Goal: Transaction & Acquisition: Purchase product/service

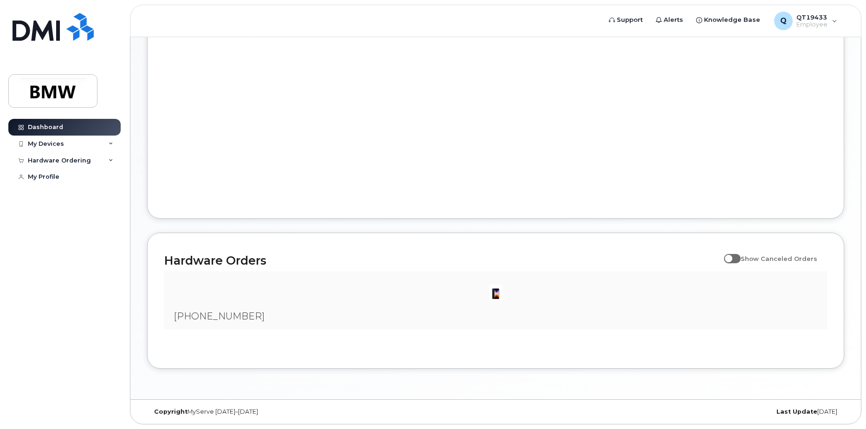
scroll to position [416, 0]
click at [498, 292] on img at bounding box center [496, 292] width 19 height 19
click at [229, 317] on span "[PHONE_NUMBER]" at bounding box center [219, 316] width 91 height 11
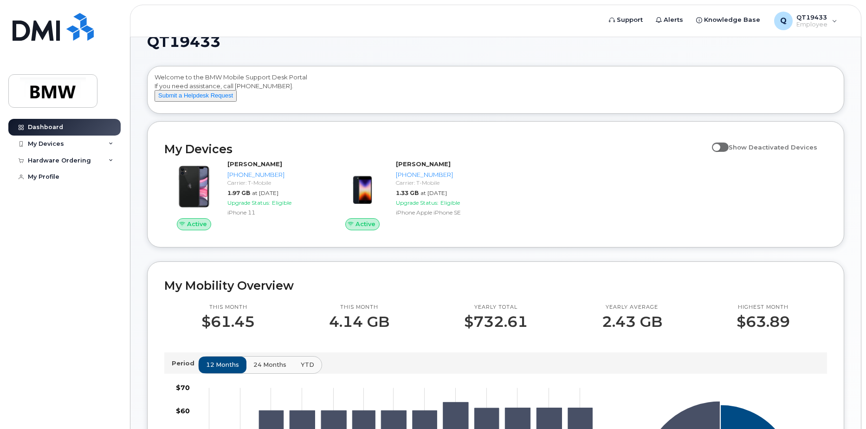
scroll to position [0, 0]
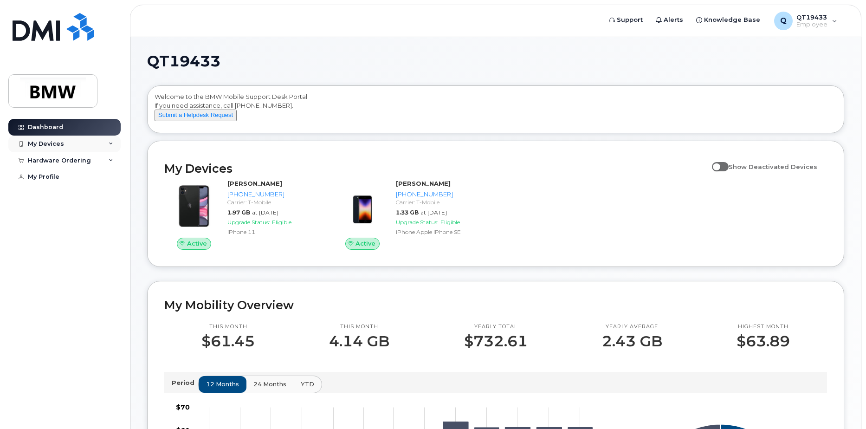
click at [113, 144] on div "My Devices" at bounding box center [64, 144] width 112 height 17
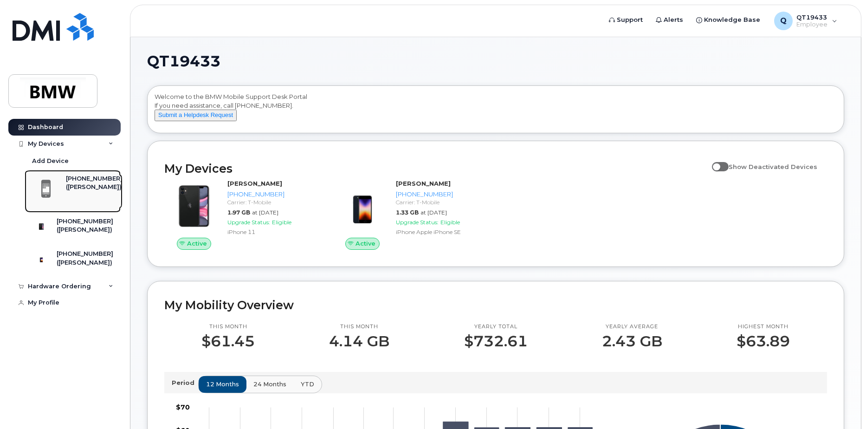
click at [89, 181] on div "[PHONE_NUMBER]" at bounding box center [94, 179] width 57 height 8
click at [723, 171] on span at bounding box center [720, 166] width 17 height 9
click at [720, 165] on input "Show Deactivated Devices" at bounding box center [715, 161] width 7 height 7
checkbox input "true"
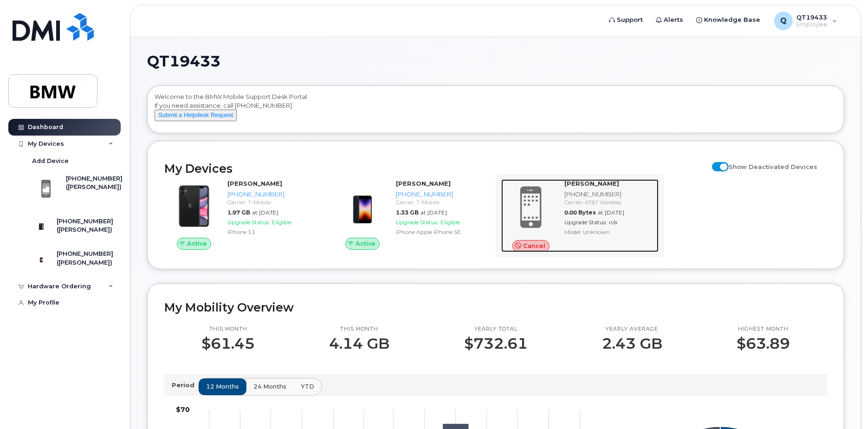
click at [540, 205] on span at bounding box center [531, 207] width 45 height 47
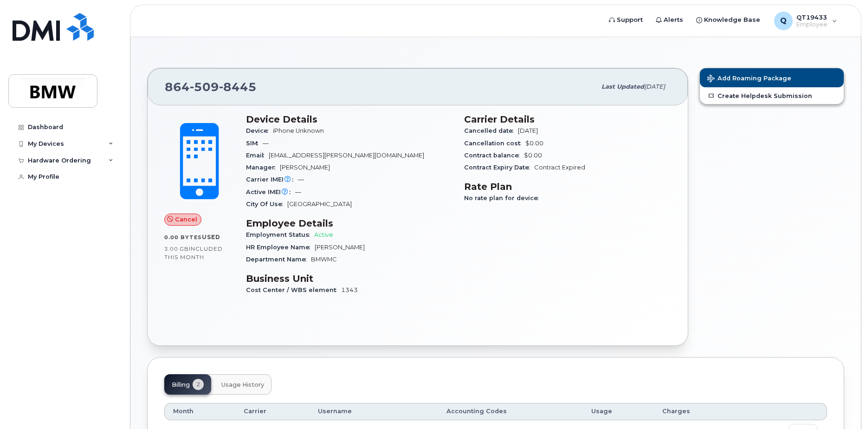
click at [604, 87] on span "Last updated" at bounding box center [623, 86] width 43 height 7
click at [112, 161] on icon at bounding box center [111, 160] width 5 height 5
click at [57, 192] on div "New Order" at bounding box center [49, 195] width 35 height 8
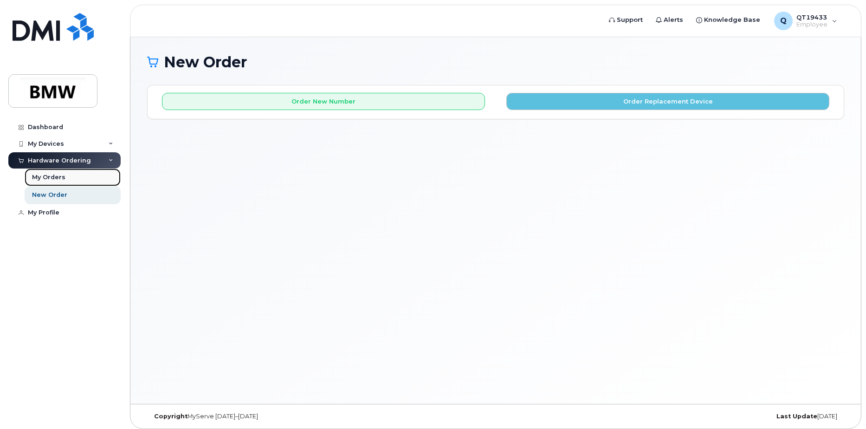
click at [53, 176] on div "My Orders" at bounding box center [48, 177] width 33 height 8
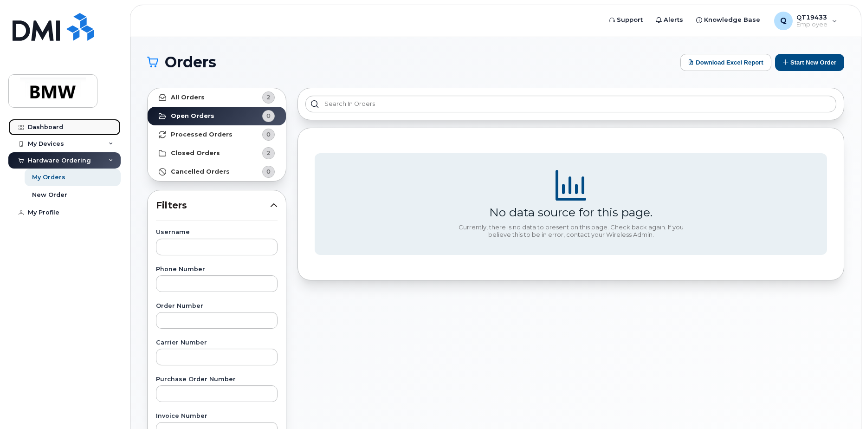
click at [40, 127] on div "Dashboard" at bounding box center [45, 126] width 35 height 7
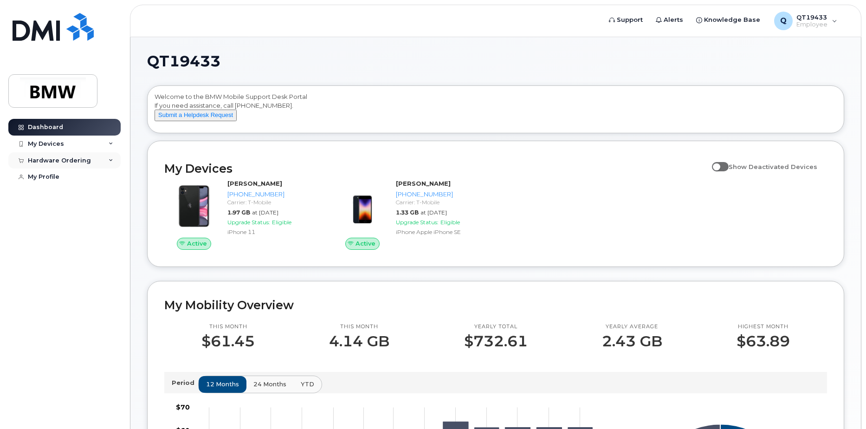
click at [64, 159] on div "Hardware Ordering" at bounding box center [59, 160] width 63 height 7
click at [34, 195] on div "New Order" at bounding box center [49, 195] width 35 height 8
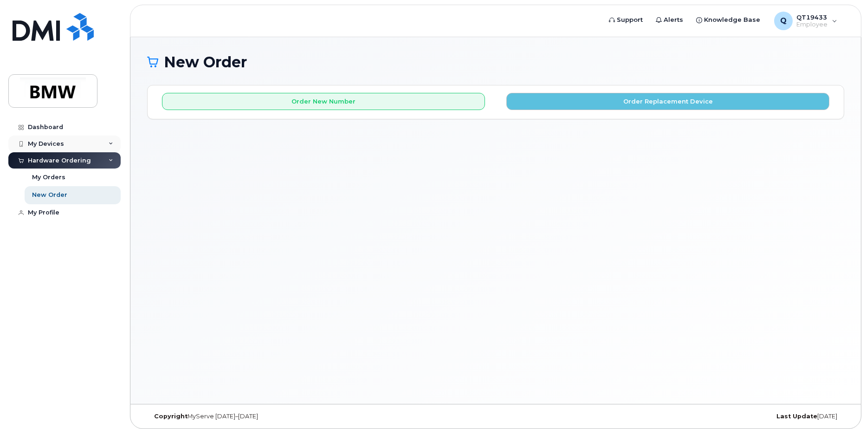
drag, startPoint x: 64, startPoint y: 141, endPoint x: 69, endPoint y: 145, distance: 6.6
click at [65, 142] on div "My Devices" at bounding box center [64, 144] width 112 height 17
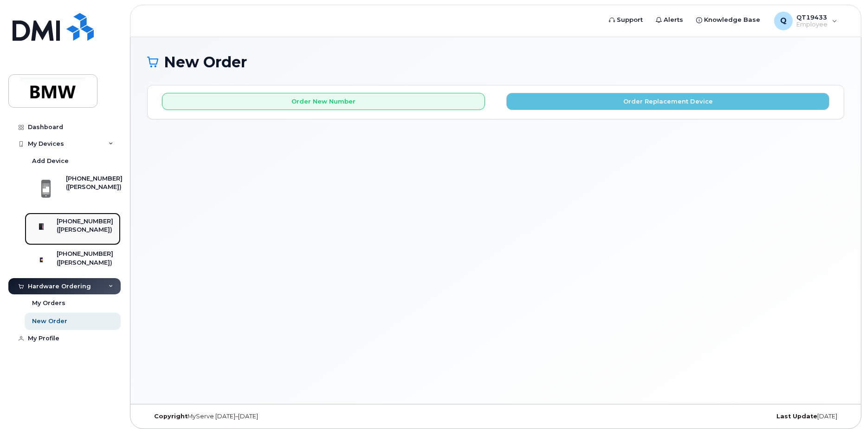
click at [84, 226] on div "([PERSON_NAME])" at bounding box center [85, 230] width 57 height 8
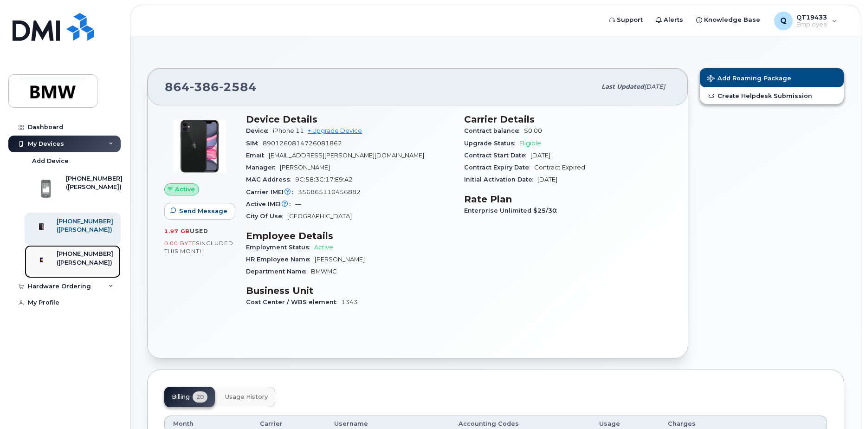
click at [85, 266] on div "([PERSON_NAME])" at bounding box center [85, 263] width 57 height 8
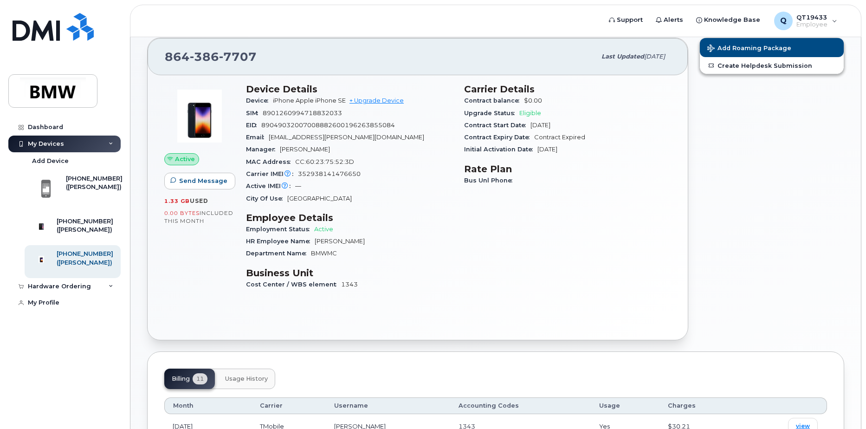
scroll to position [46, 0]
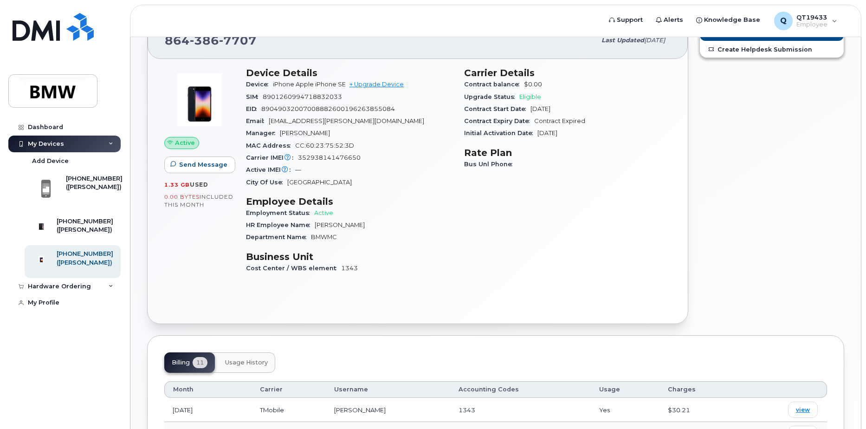
click at [189, 367] on div "Billing 11 Usage History" at bounding box center [219, 362] width 111 height 20
click at [108, 295] on div "Hardware Ordering" at bounding box center [64, 286] width 112 height 17
click at [70, 330] on link "New Order" at bounding box center [73, 321] width 96 height 18
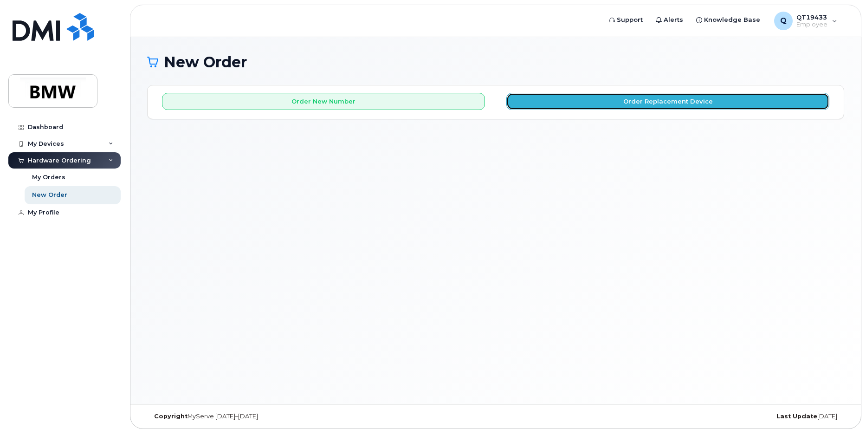
click at [668, 102] on button "Order Replacement Device" at bounding box center [668, 101] width 323 height 17
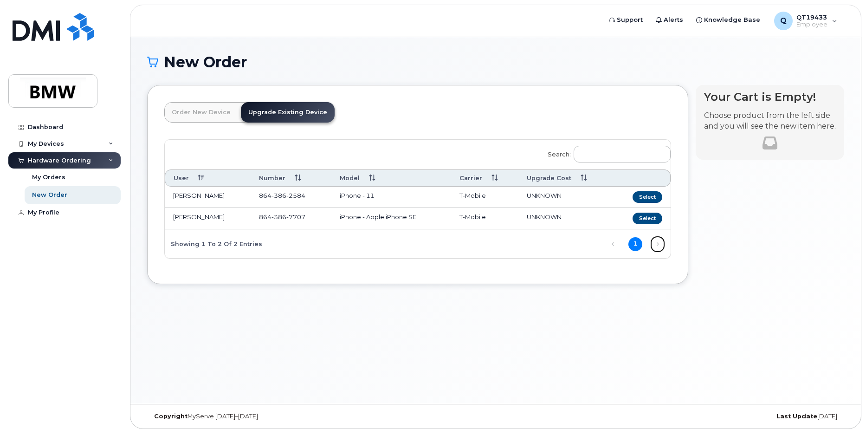
click at [657, 244] on link "Next" at bounding box center [658, 244] width 14 height 14
click at [756, 245] on div "Your Cart is Empty! Choose product from the left side and you will see the new …" at bounding box center [770, 191] width 149 height 213
click at [207, 113] on link "Order New Device" at bounding box center [201, 112] width 74 height 20
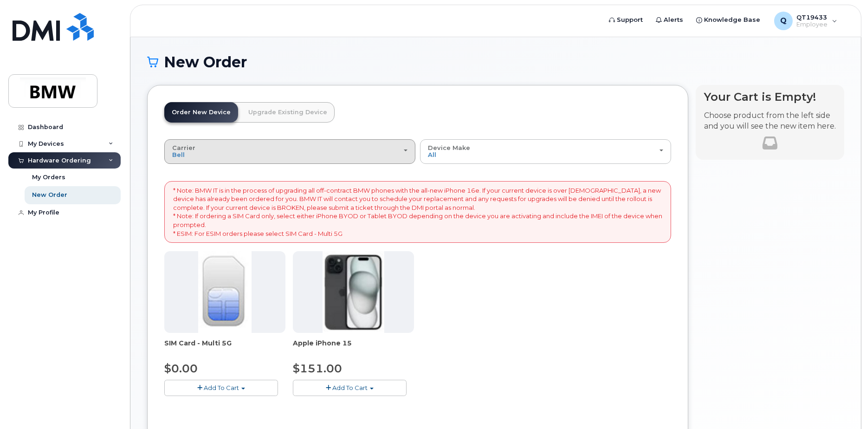
click at [408, 150] on span "button" at bounding box center [406, 150] width 4 height 2
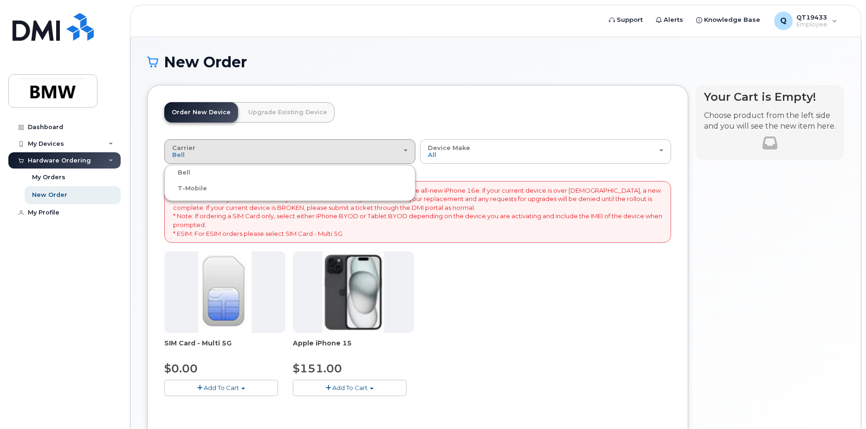
drag, startPoint x: 434, startPoint y: 105, endPoint x: 453, endPoint y: 118, distance: 23.1
click at [433, 105] on header "Order New Device Upgrade Existing Device Order new device and new line Order ne…" at bounding box center [417, 120] width 507 height 37
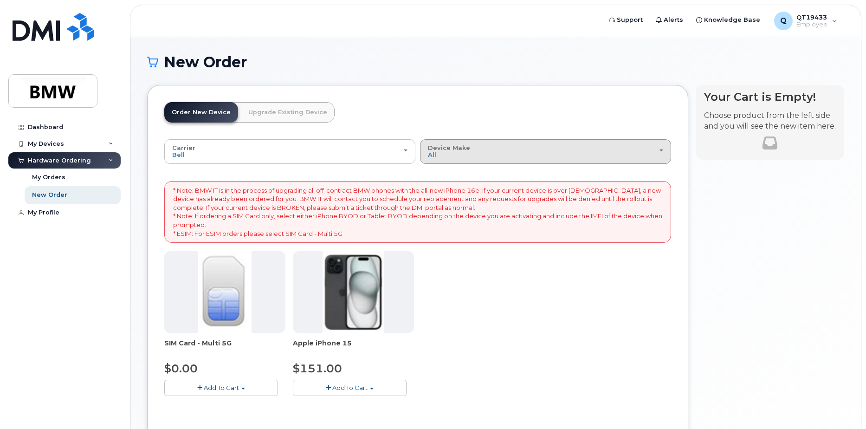
click at [659, 152] on div "Device Make All iPhone" at bounding box center [545, 151] width 235 height 14
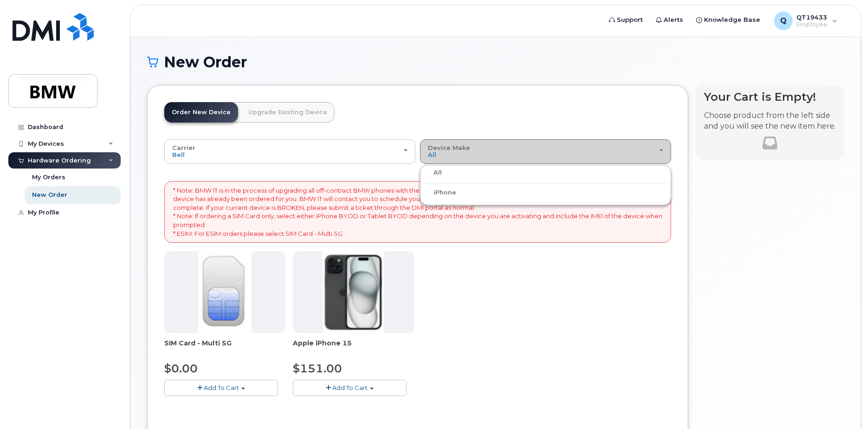
click at [659, 152] on div "Device Make All iPhone" at bounding box center [545, 151] width 235 height 14
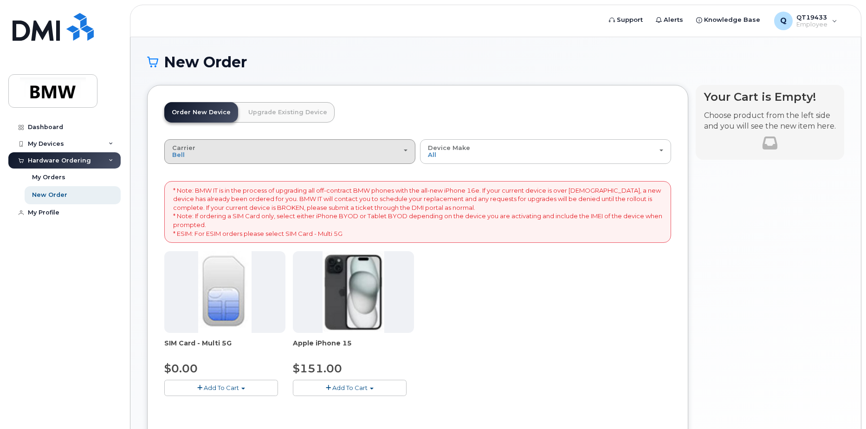
click at [402, 154] on div "Carrier Bell T-Mobile" at bounding box center [289, 151] width 235 height 14
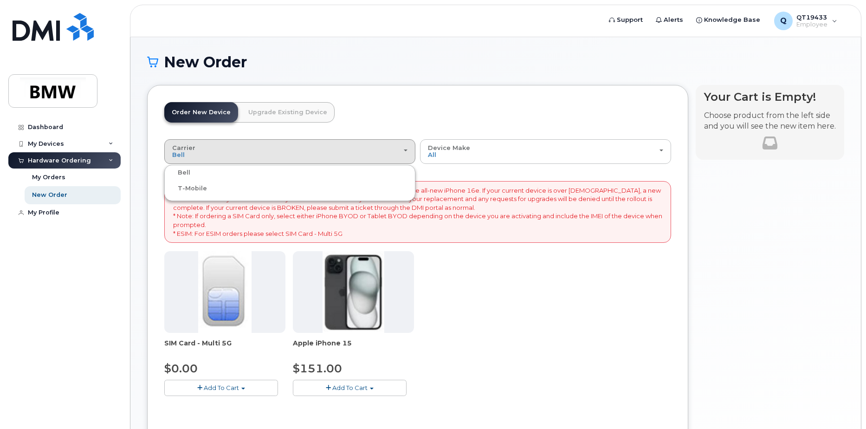
click at [279, 189] on div "T-Mobile" at bounding box center [290, 188] width 247 height 11
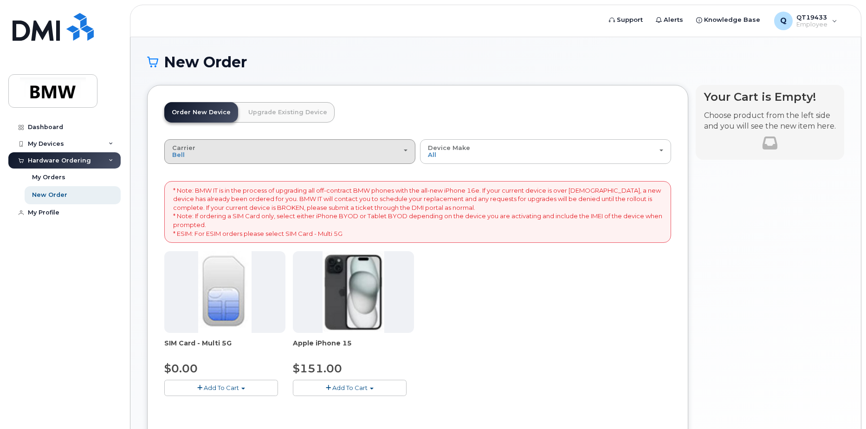
click at [409, 150] on button "Carrier Bell T-Mobile" at bounding box center [289, 151] width 251 height 24
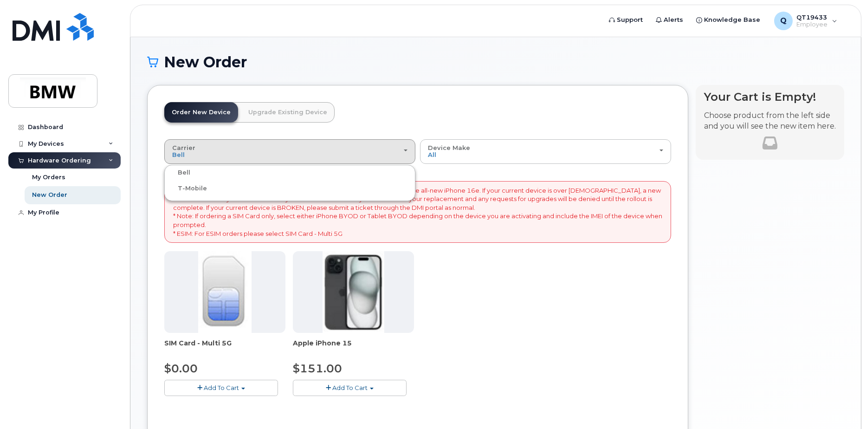
click at [191, 190] on label "T-Mobile" at bounding box center [187, 188] width 40 height 11
click at [0, 0] on input "T-Mobile" at bounding box center [0, 0] width 0 height 0
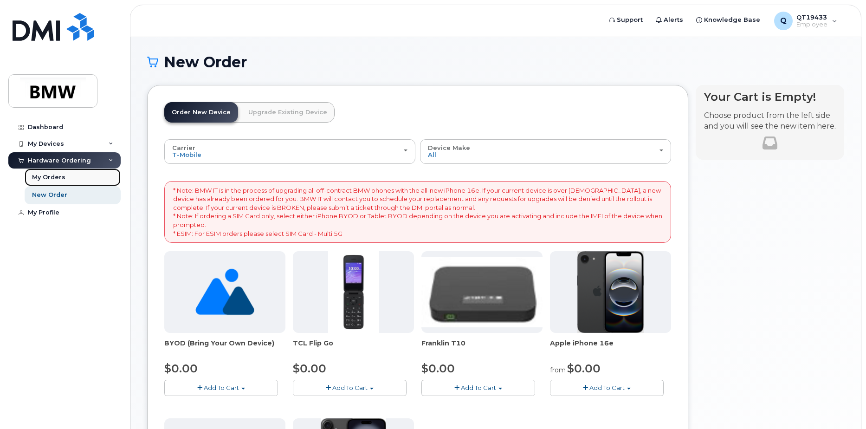
click at [41, 176] on div "My Orders" at bounding box center [48, 177] width 33 height 8
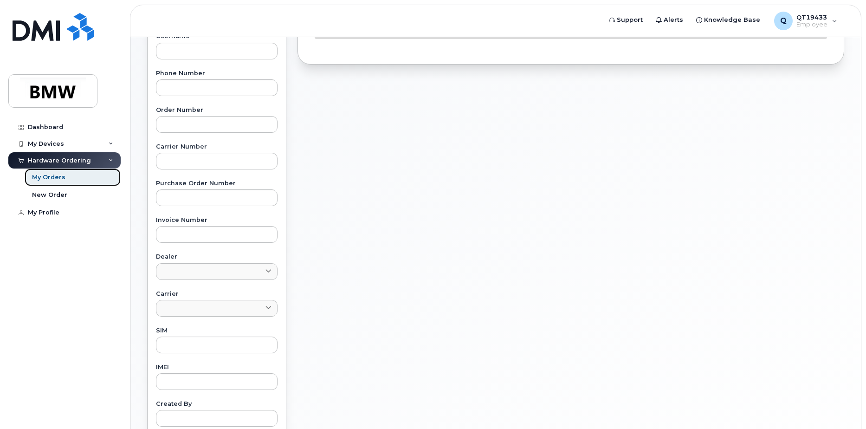
scroll to position [93, 0]
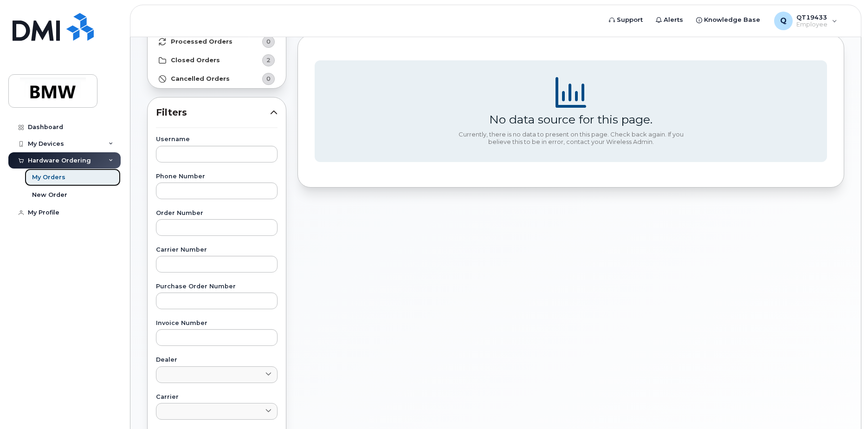
click at [51, 177] on div "My Orders" at bounding box center [48, 177] width 33 height 8
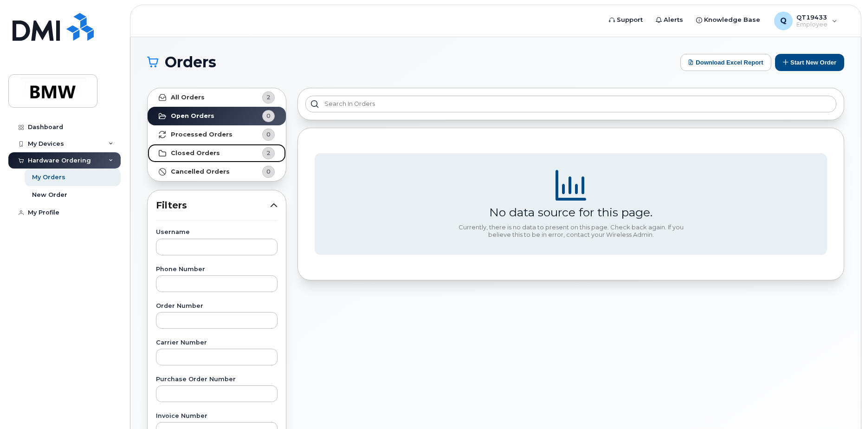
click at [194, 151] on strong "Closed Orders" at bounding box center [195, 152] width 49 height 7
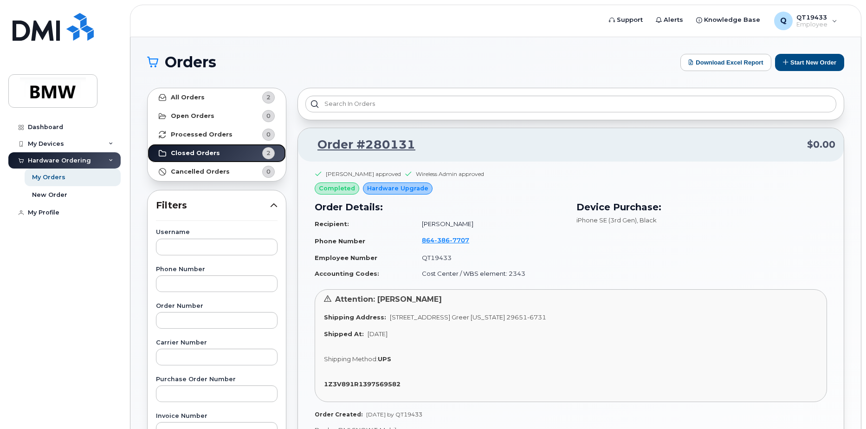
scroll to position [46, 0]
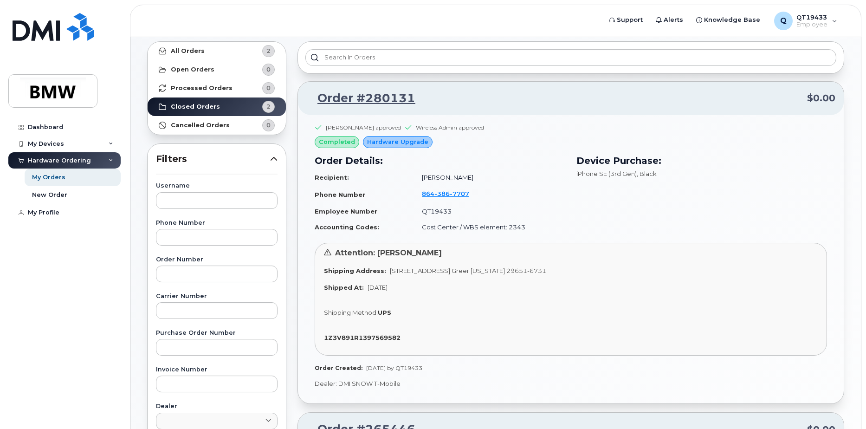
drag, startPoint x: 693, startPoint y: 276, endPoint x: 329, endPoint y: 247, distance: 365.6
click at [329, 247] on div "Attention: DERON MCGOWAN Shipping Address: 1400 Highway 101 S GREER SC 29651-67…" at bounding box center [571, 299] width 513 height 113
drag, startPoint x: 329, startPoint y: 247, endPoint x: 344, endPoint y: 261, distance: 20.4
copy div "Attention: DERON MCGOWAN Shipping Address: 1400 Highway 101 S GREER SC 29651-67…"
click at [571, 348] on div "Attention: DERON MCGOWAN Shipping Address: 1400 Highway 101 S GREER SC 29651-67…" at bounding box center [571, 299] width 513 height 113
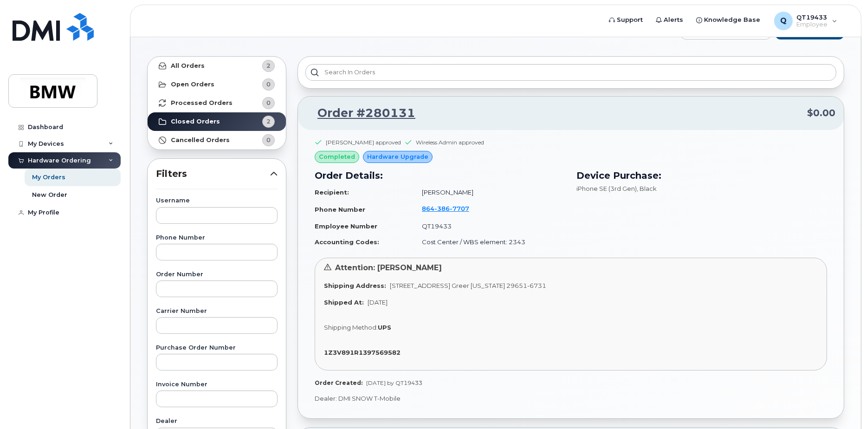
scroll to position [0, 0]
